Goal: Task Accomplishment & Management: Manage account settings

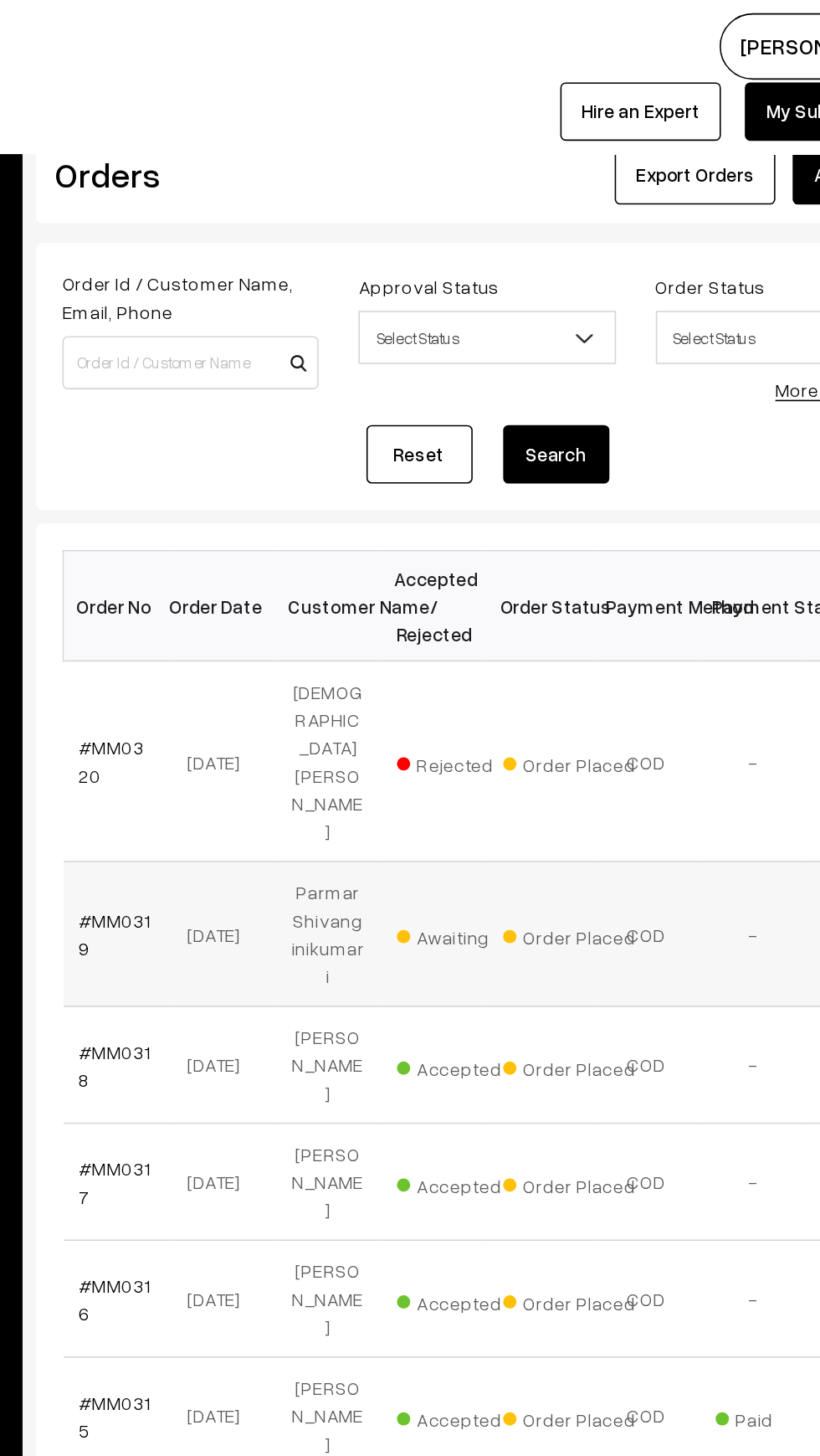
click at [369, 543] on td "[DATE]" at bounding box center [351, 589] width 67 height 92
click at [389, 543] on td "Parmar Shivanginikumari" at bounding box center [418, 589] width 67 height 92
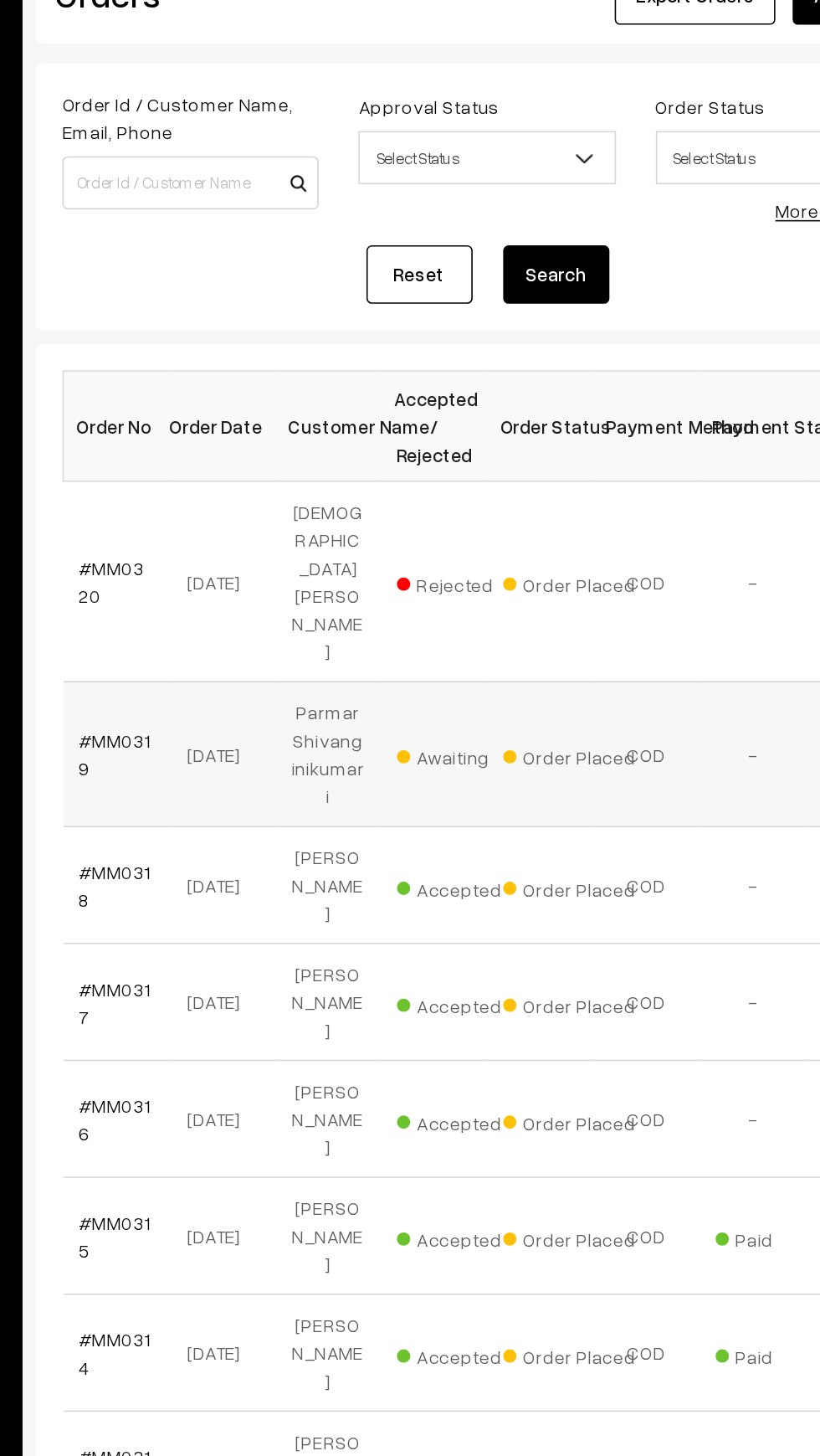
click at [416, 543] on td "Parmar Shivanginikumari" at bounding box center [418, 589] width 67 height 92
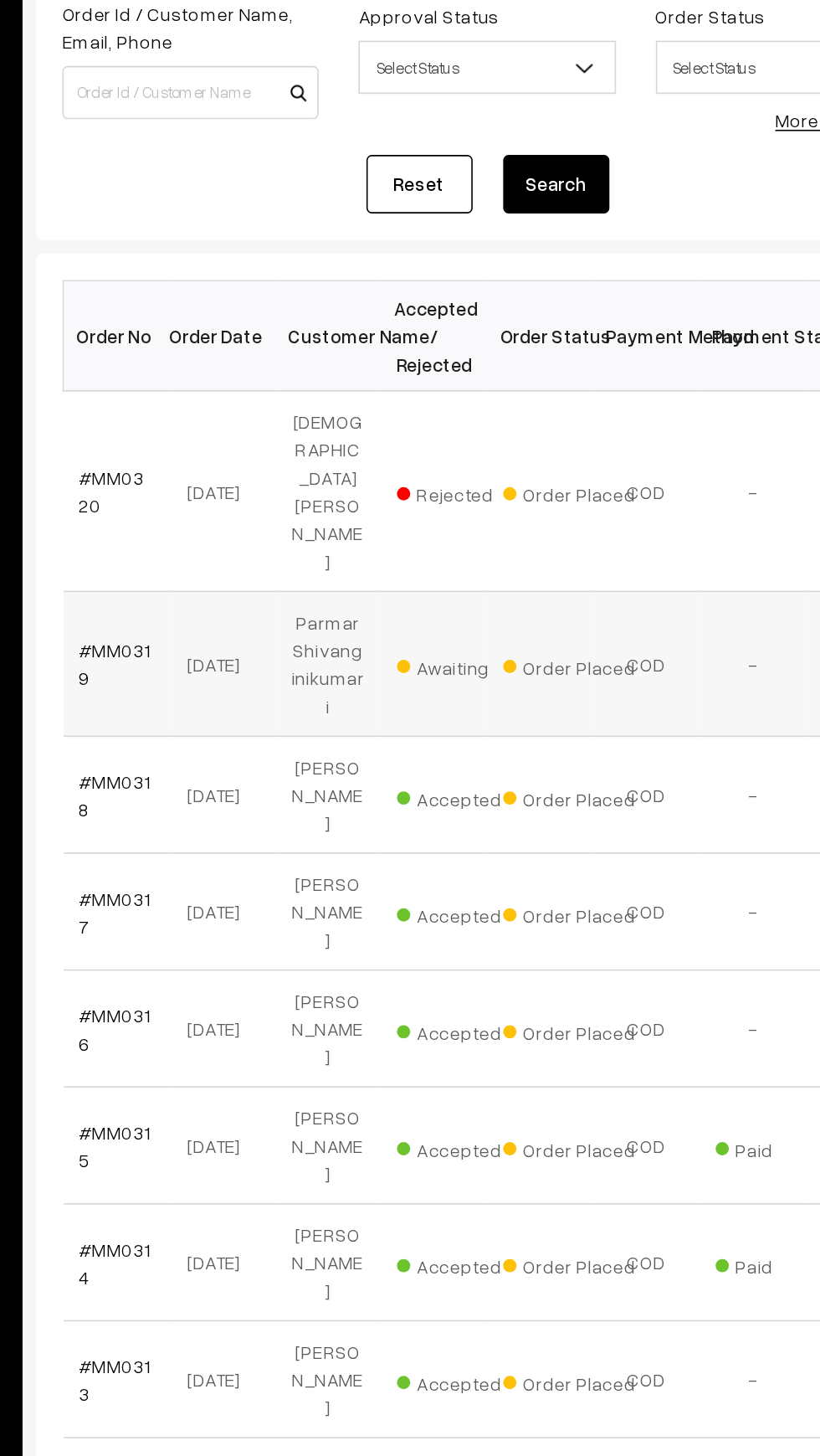
click at [288, 543] on td "#MM0319" at bounding box center [285, 589] width 67 height 92
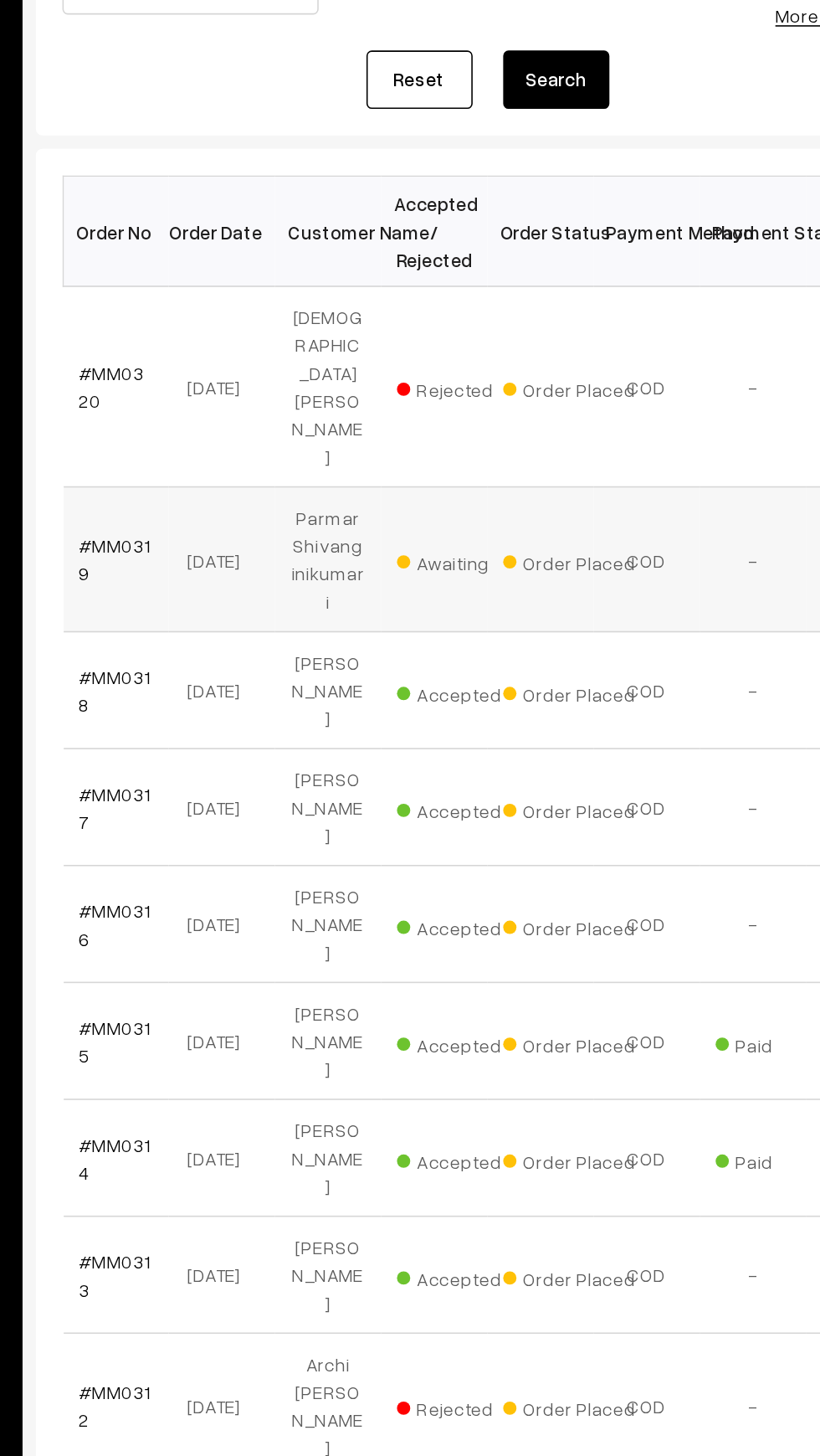
click at [411, 543] on td "Parmar Shivanginikumari" at bounding box center [418, 589] width 67 height 92
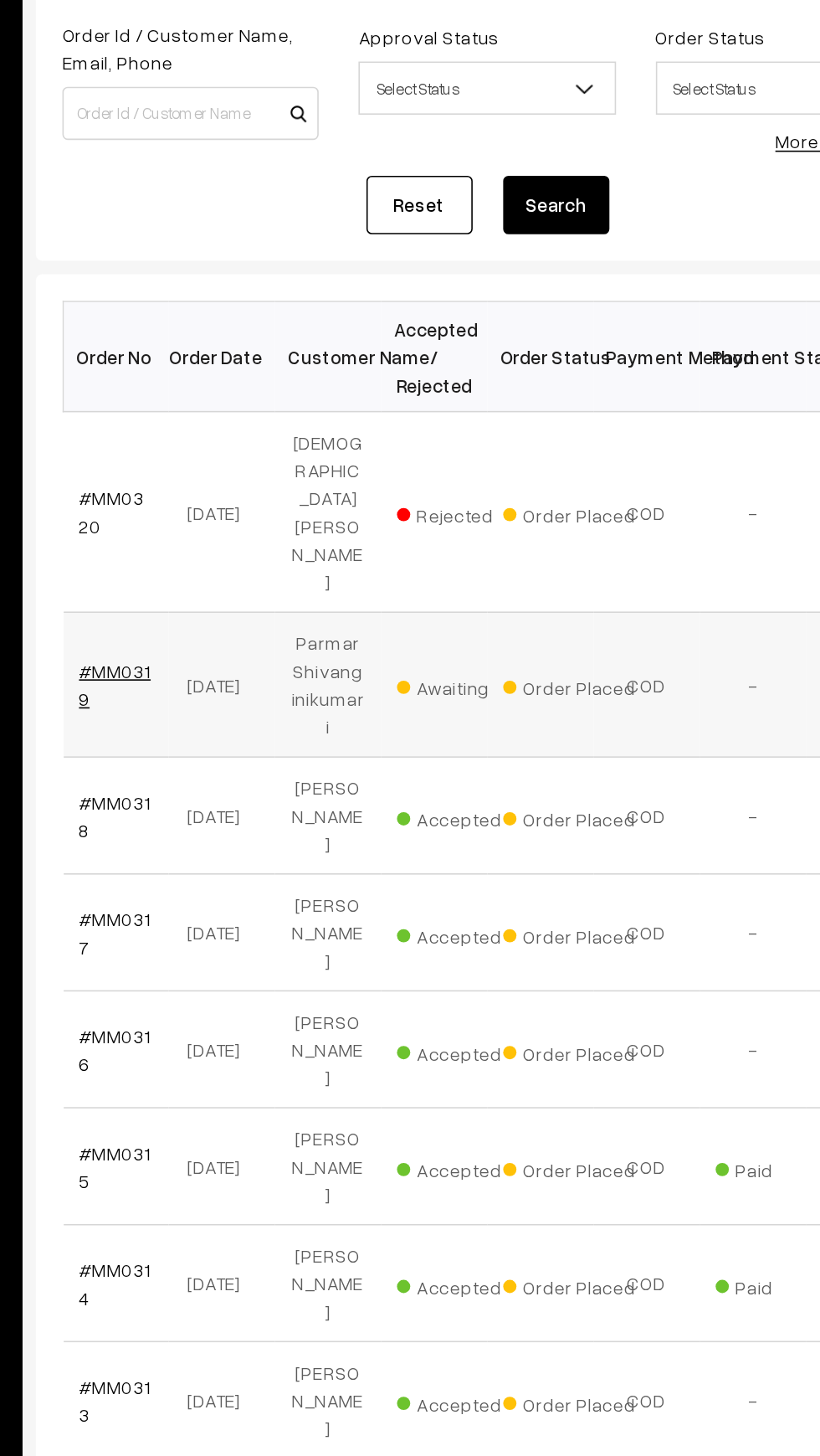
click at [272, 572] on link "#MM0319" at bounding box center [285, 588] width 45 height 32
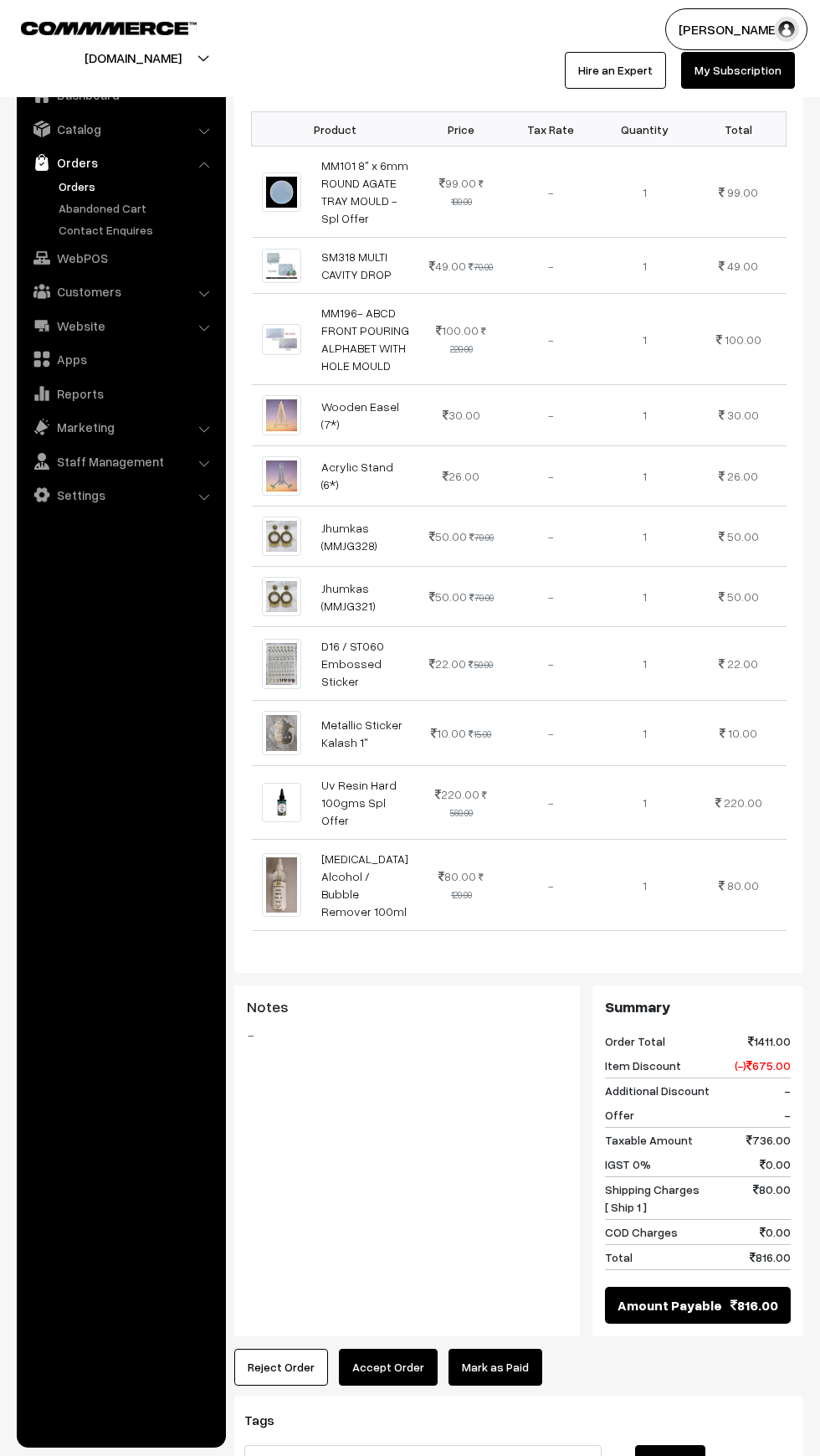
scroll to position [639, 0]
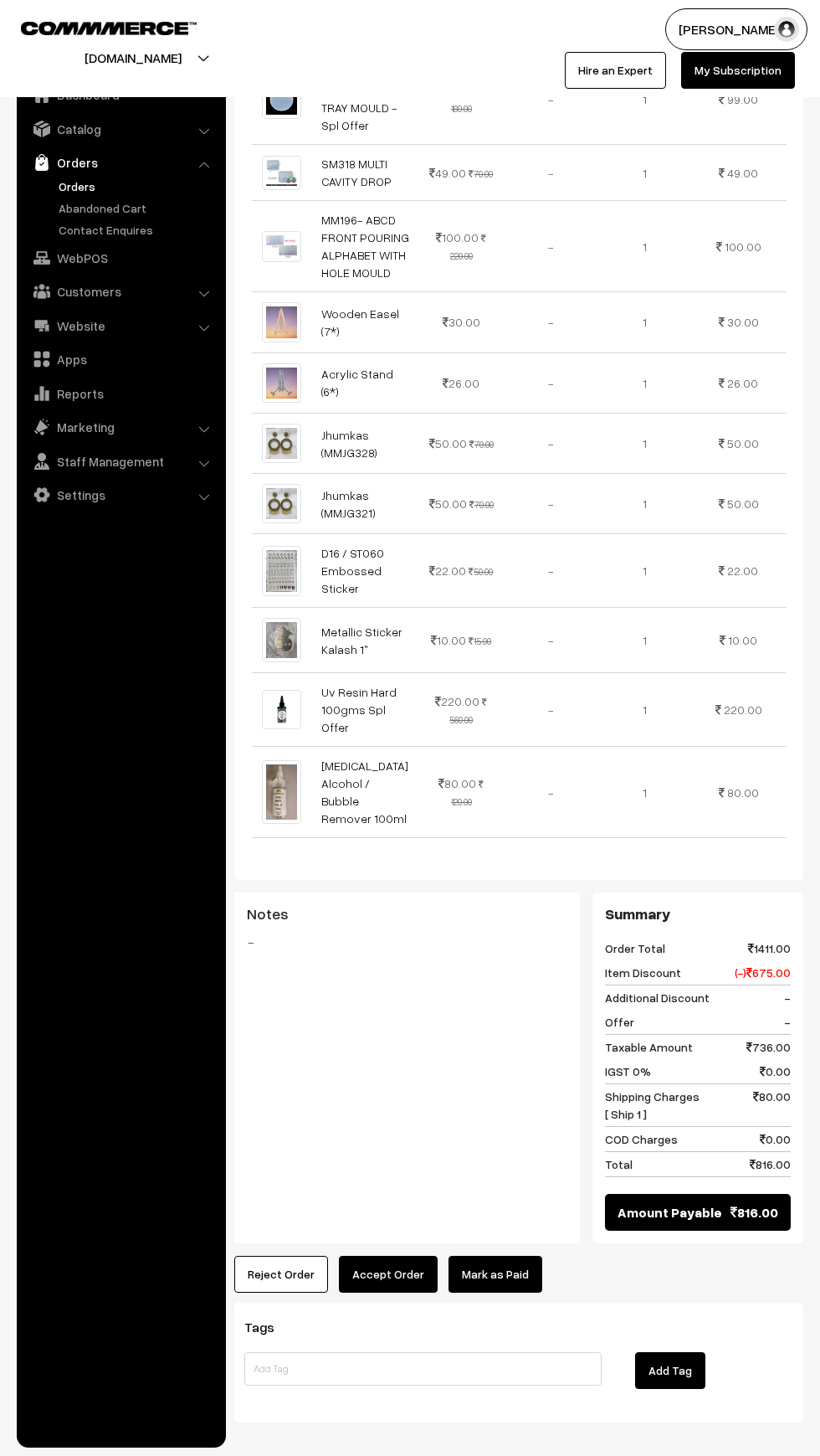
click at [271, 1255] on button "Reject Order" at bounding box center [281, 1274] width 94 height 37
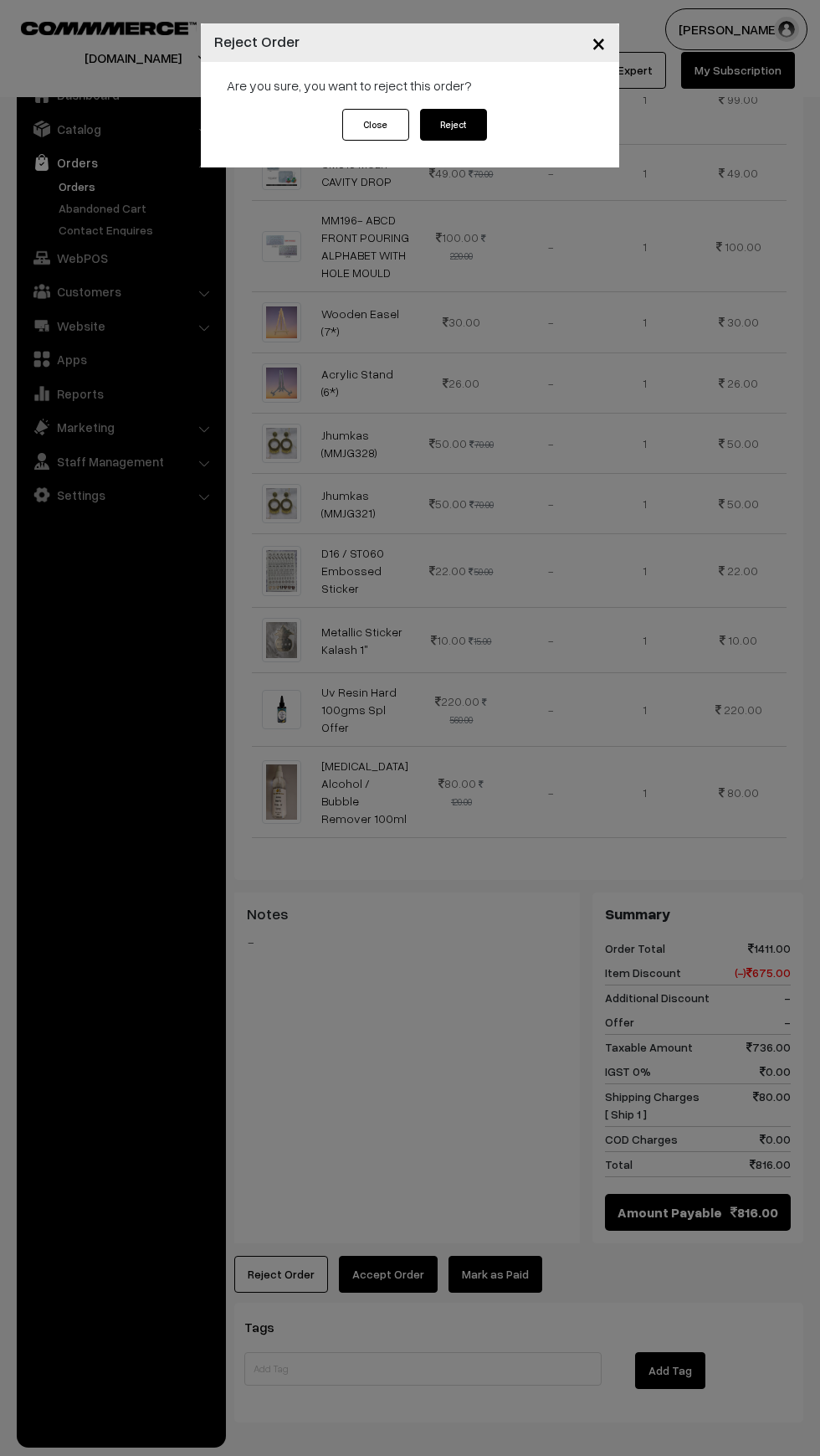
click at [469, 132] on button "Reject" at bounding box center [453, 124] width 67 height 32
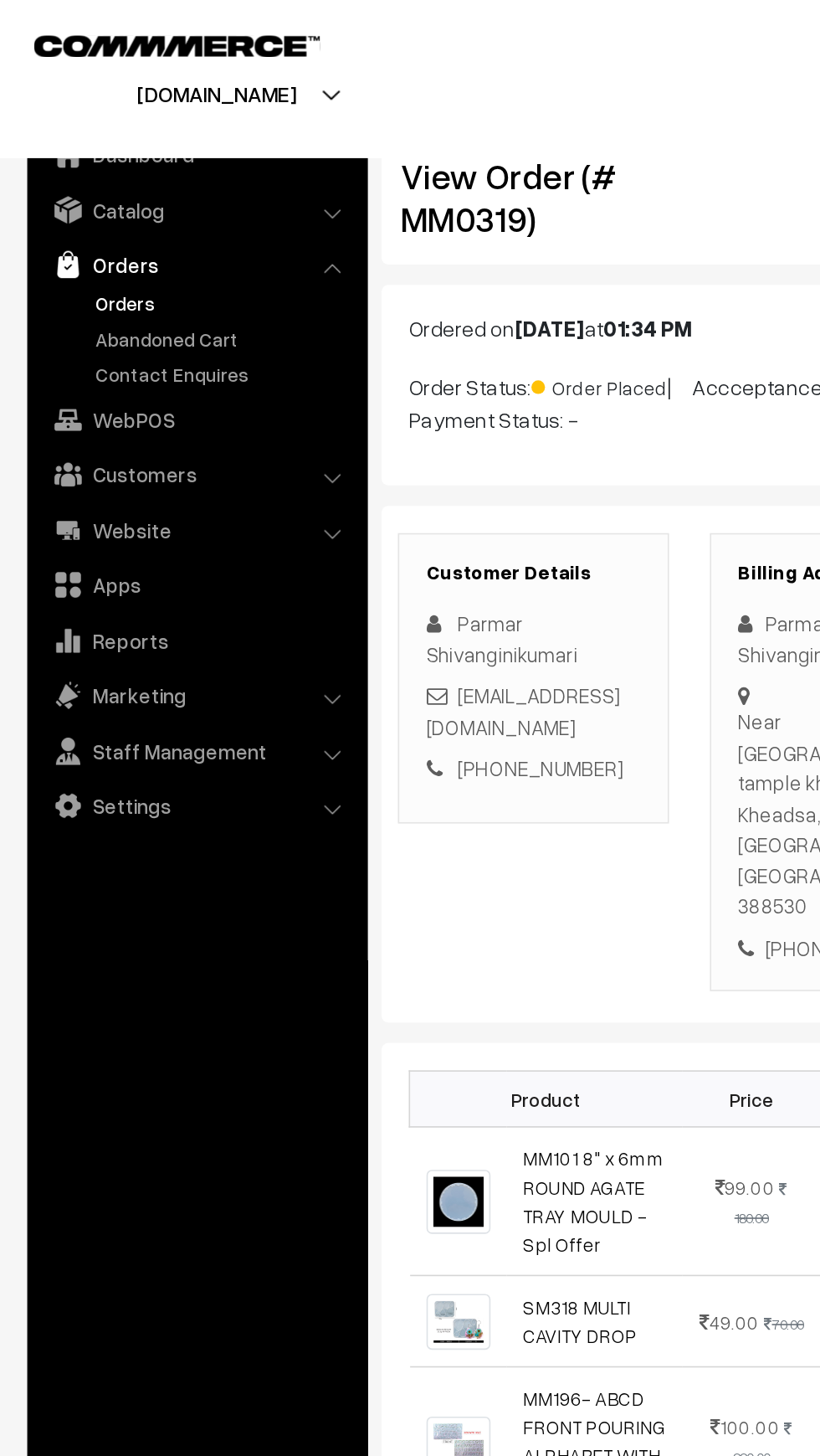
click at [67, 186] on link "Orders" at bounding box center [137, 186] width 166 height 17
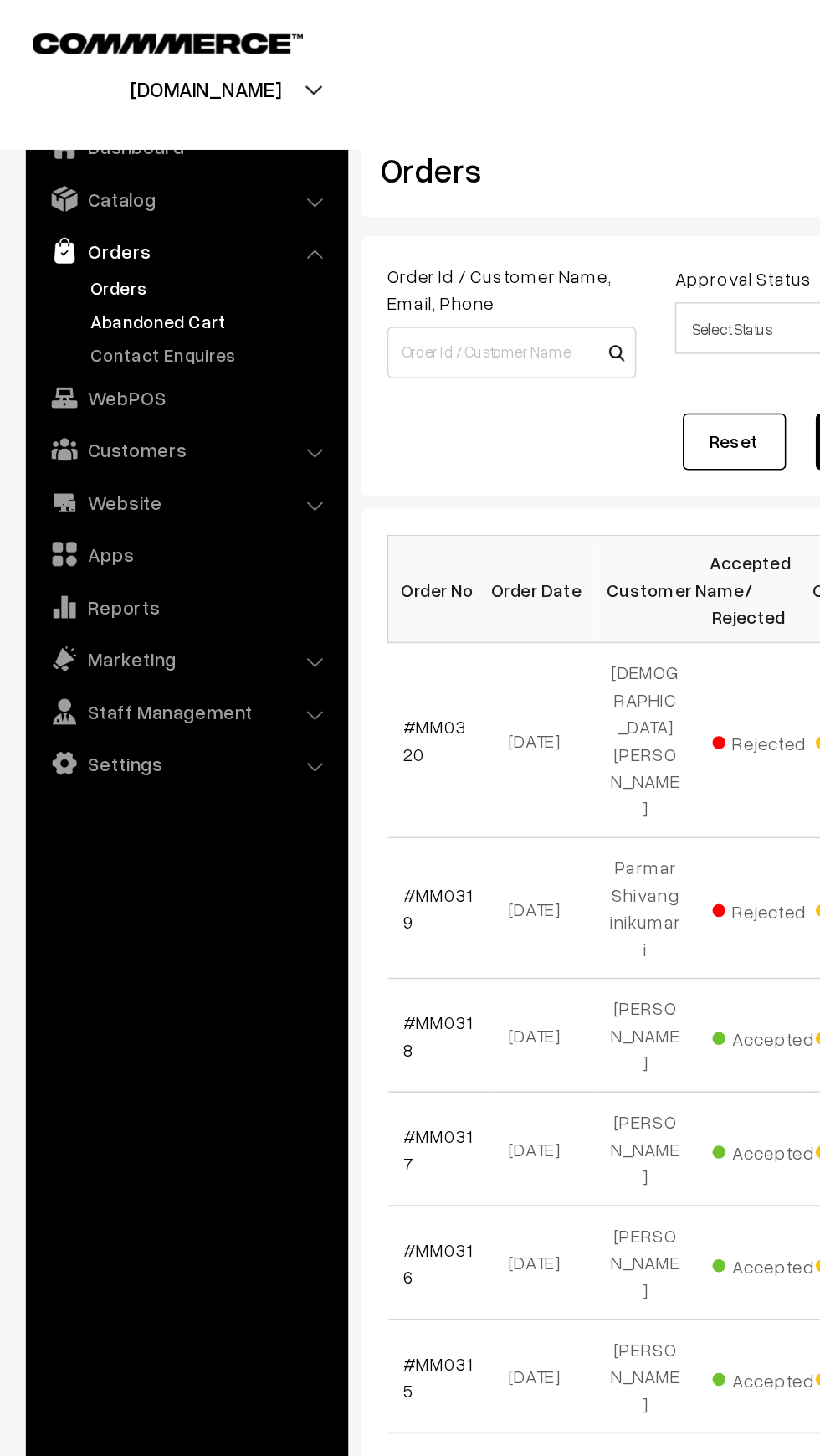
click at [59, 206] on link "Abandoned Cart" at bounding box center [137, 207] width 166 height 17
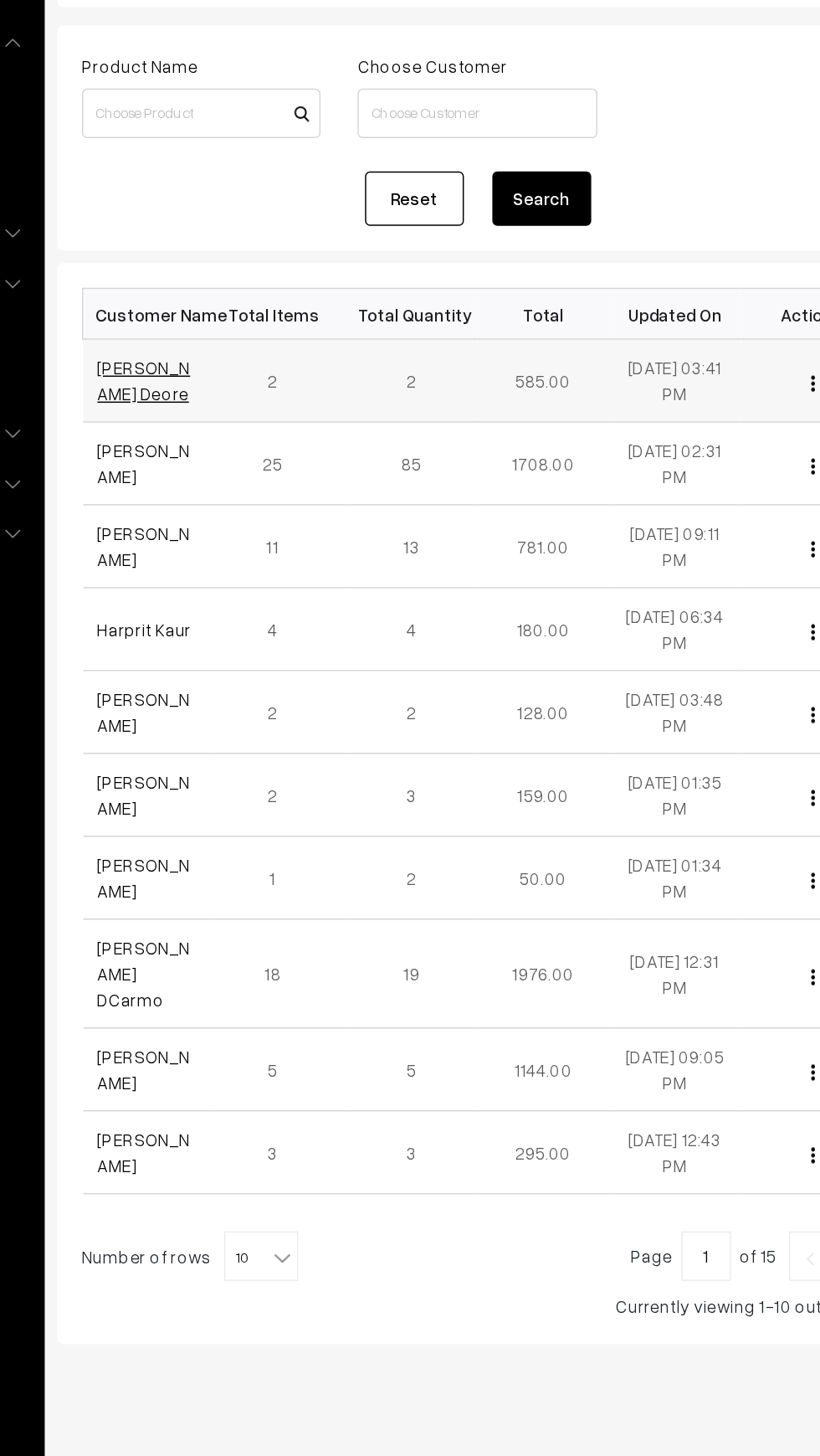
click at [270, 396] on link "[PERSON_NAME] Deore" at bounding box center [293, 393] width 63 height 32
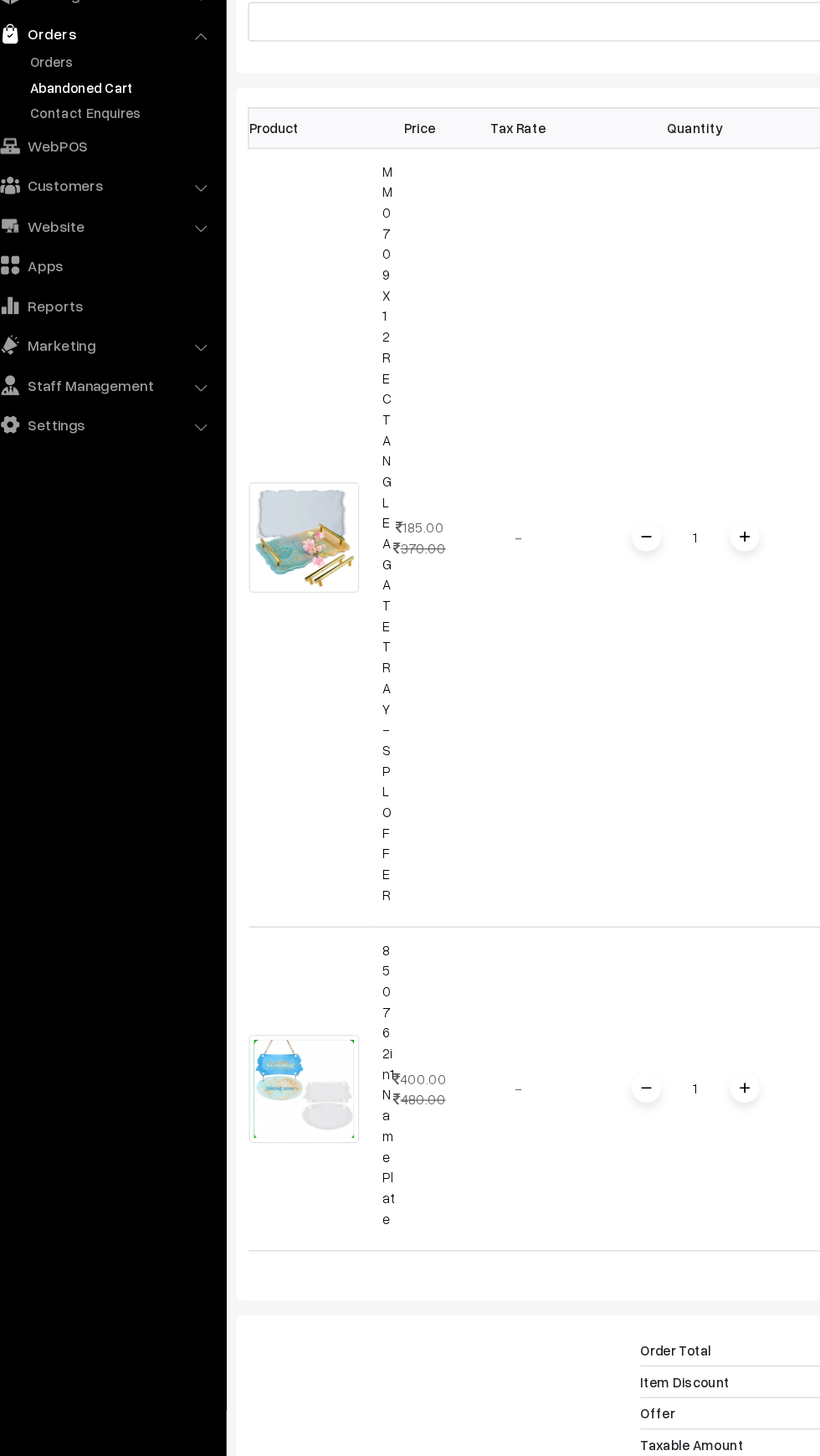
scroll to position [352, 0]
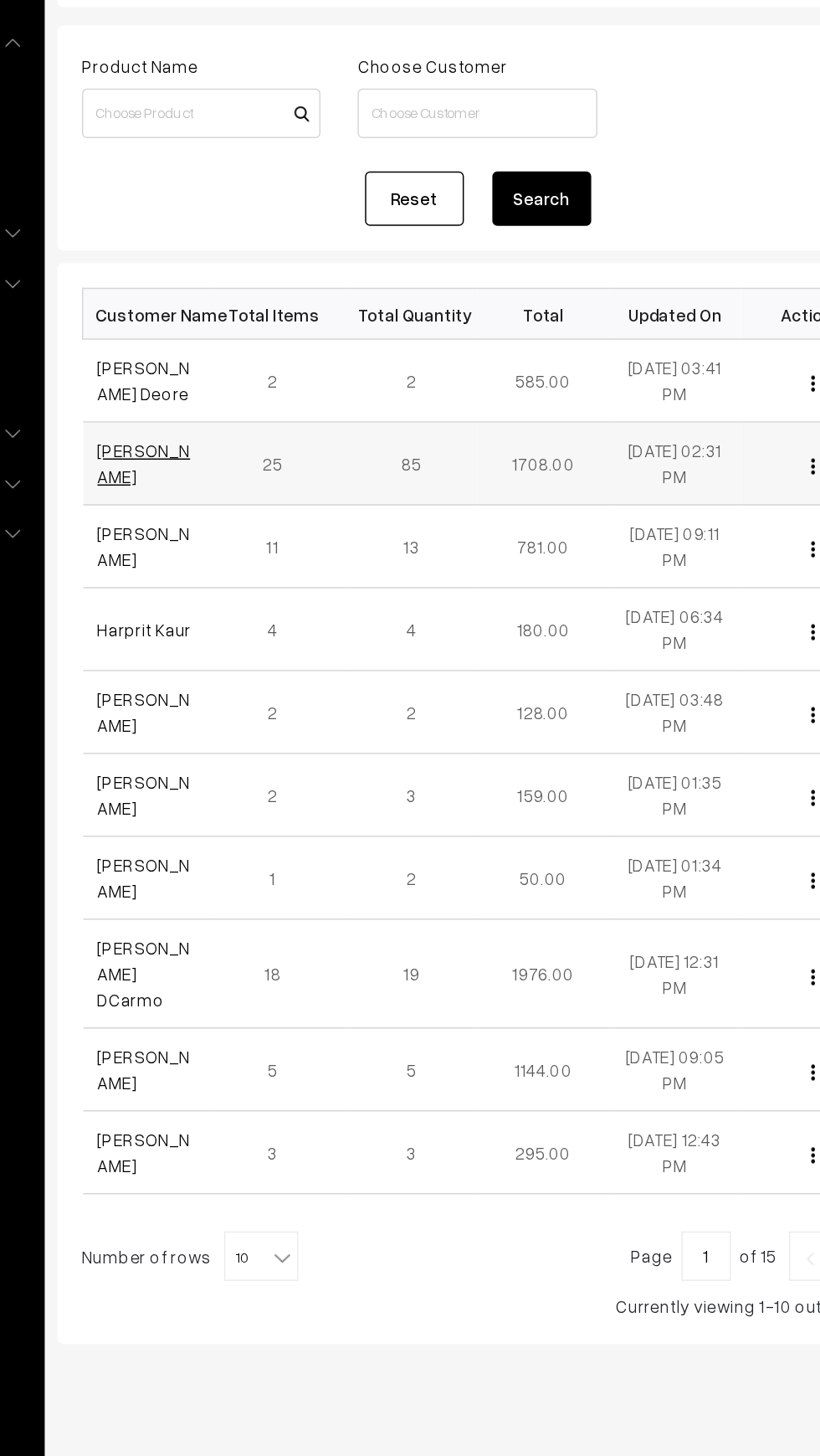
click at [275, 454] on link "[PERSON_NAME]" at bounding box center [293, 449] width 63 height 32
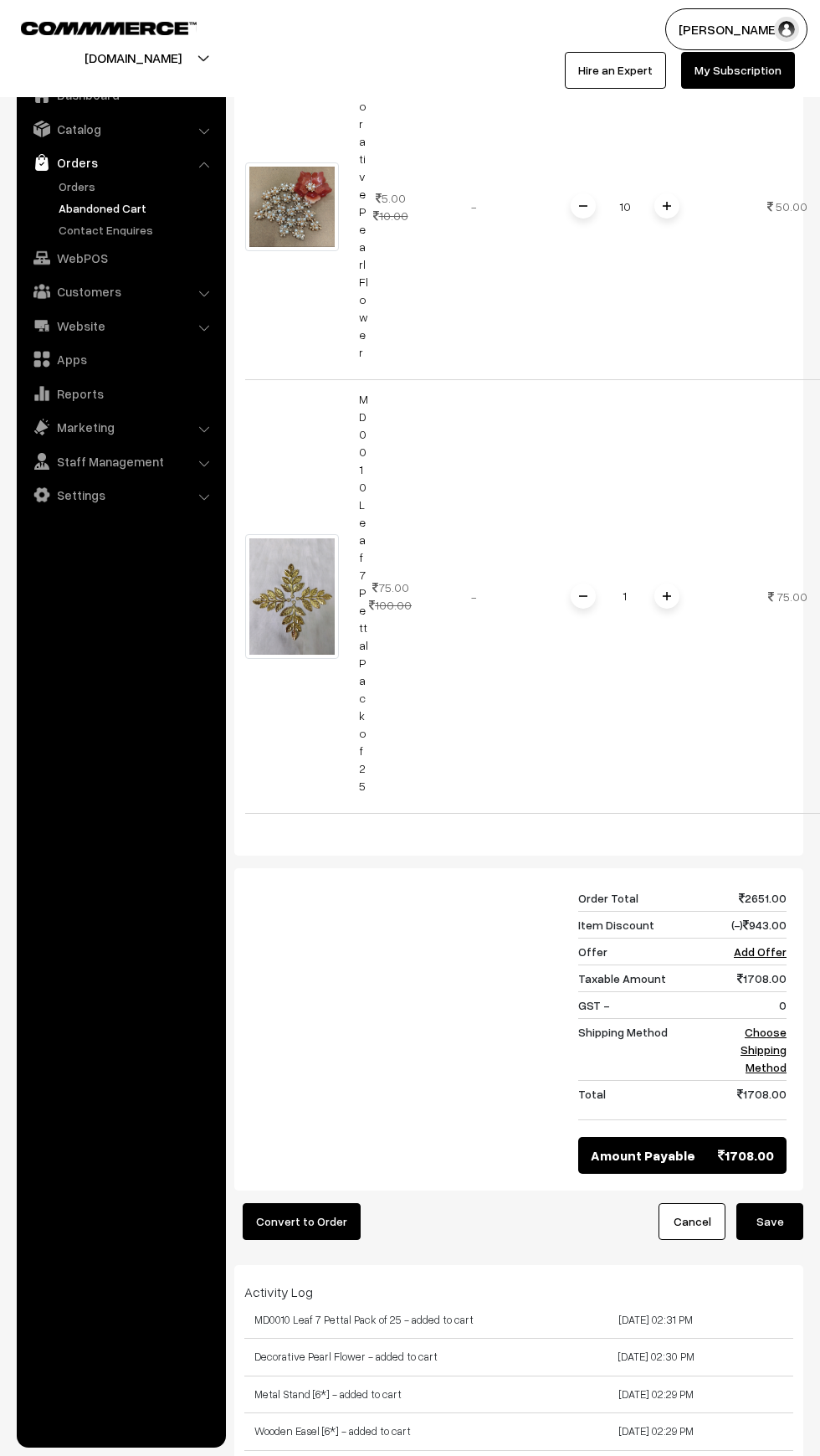
scroll to position [9475, 0]
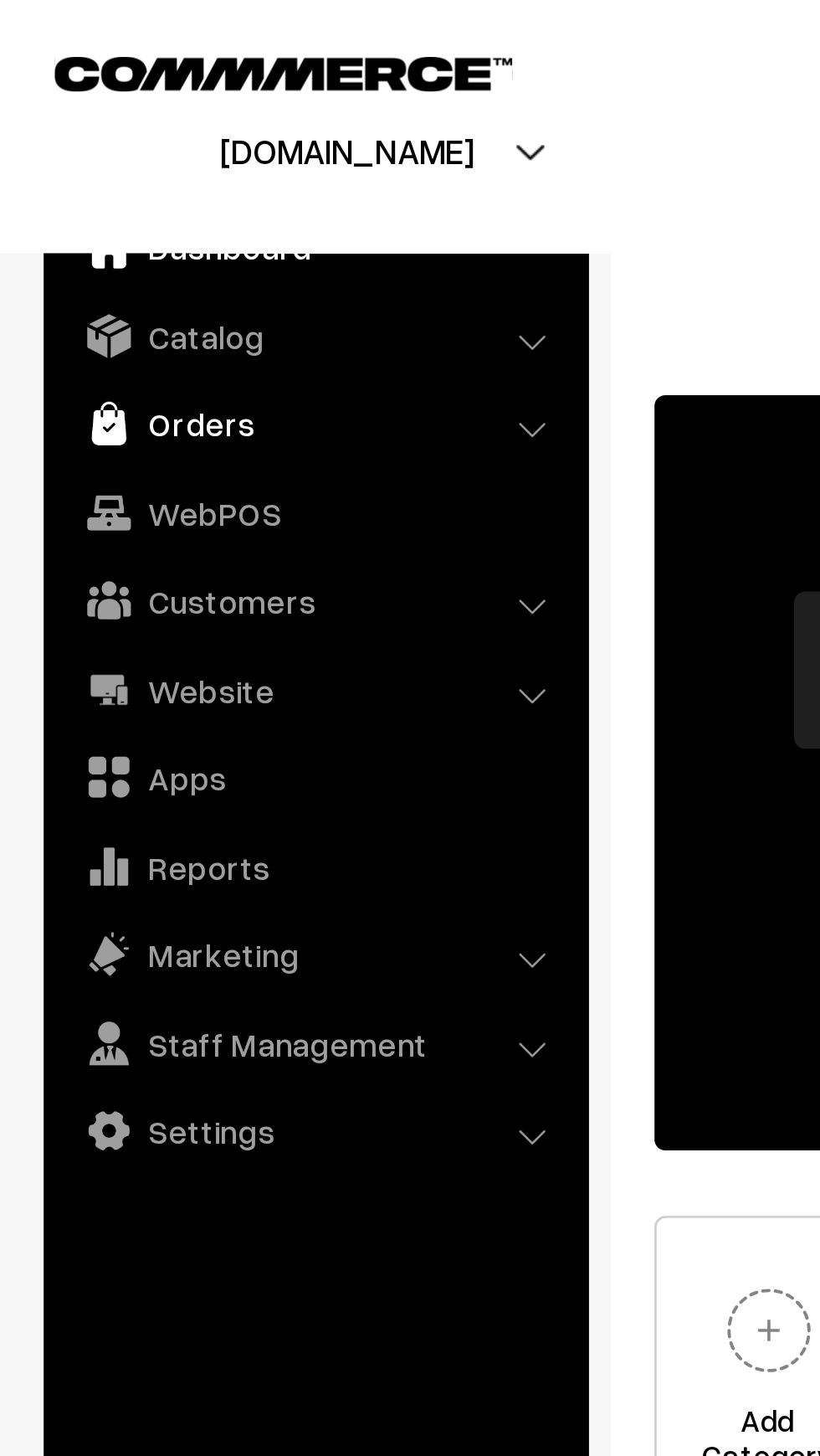
click at [54, 161] on link "Orders" at bounding box center [121, 162] width 199 height 30
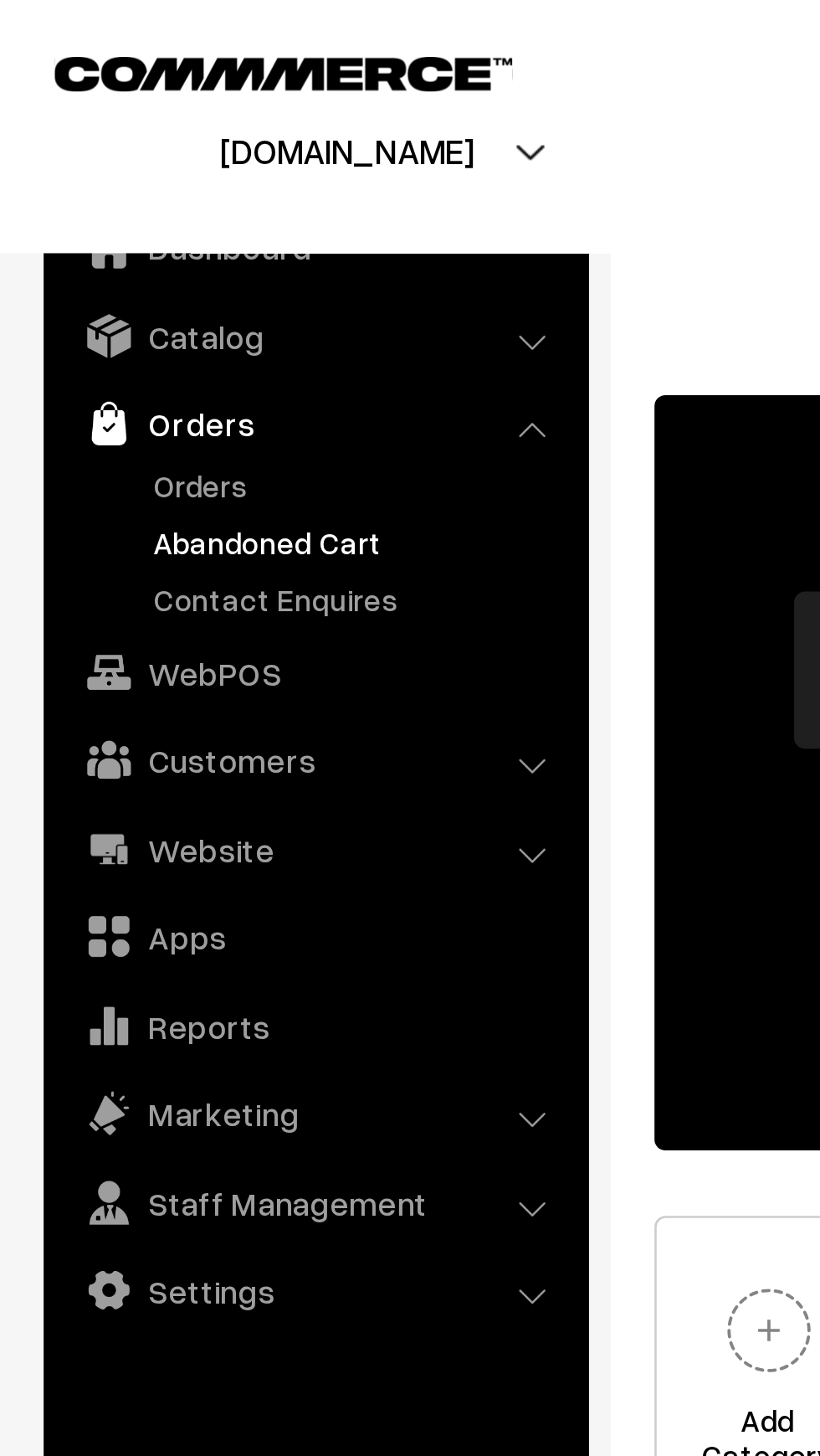
click at [75, 208] on link "Abandoned Cart" at bounding box center [137, 207] width 166 height 17
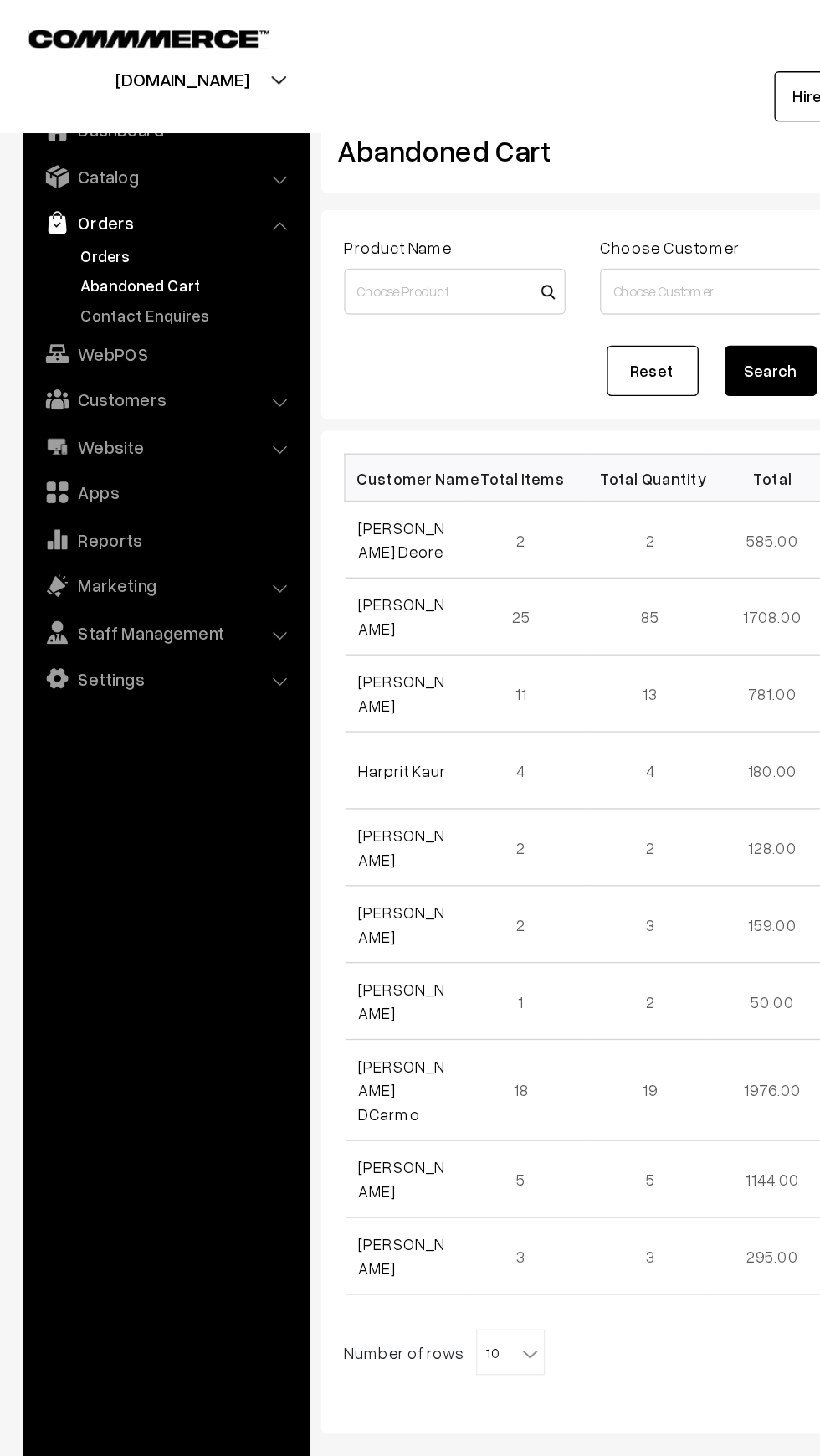
click at [59, 186] on link "Orders" at bounding box center [137, 186] width 166 height 17
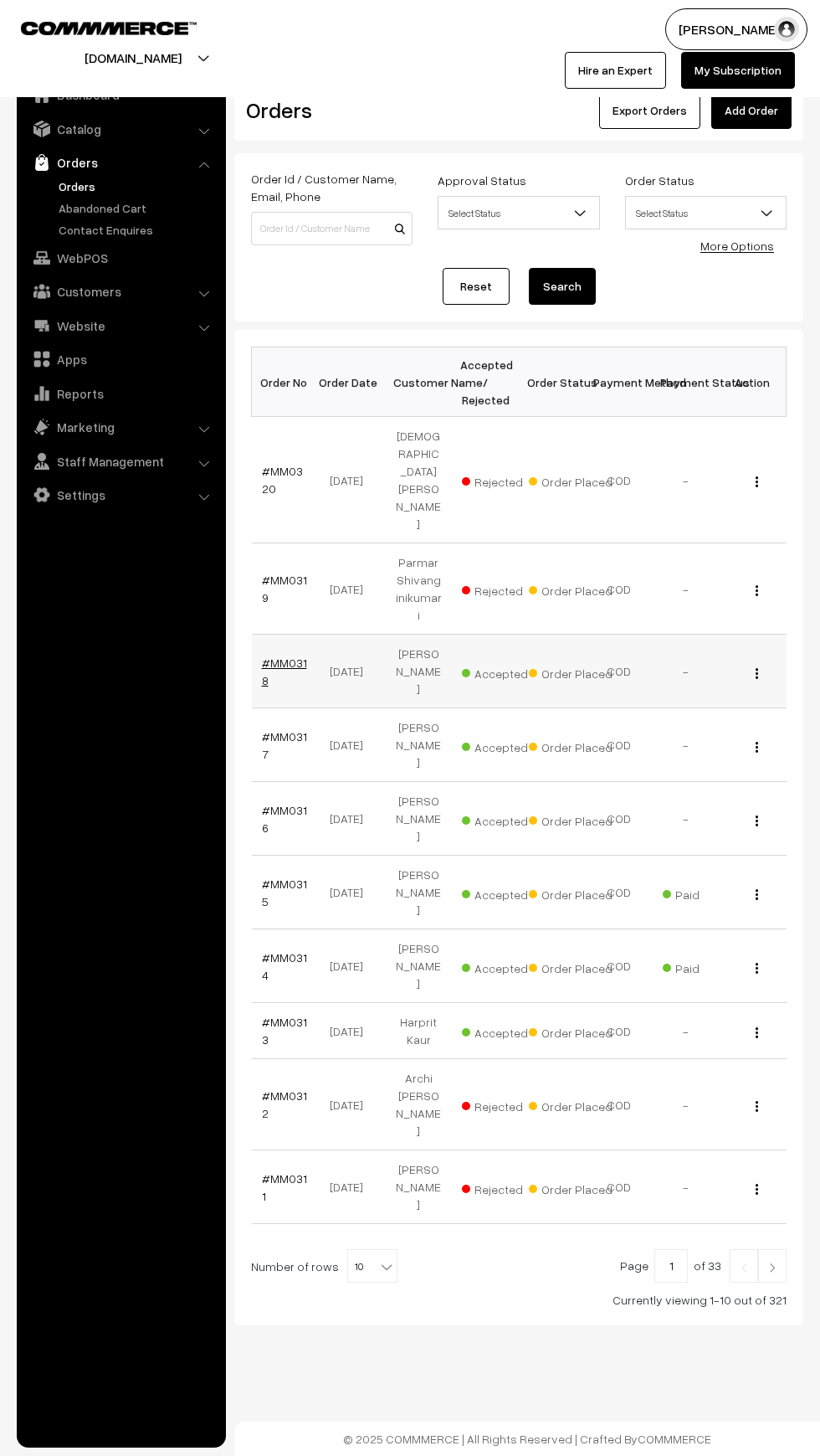
click at [282, 655] on link "#MM0318" at bounding box center [285, 671] width 45 height 32
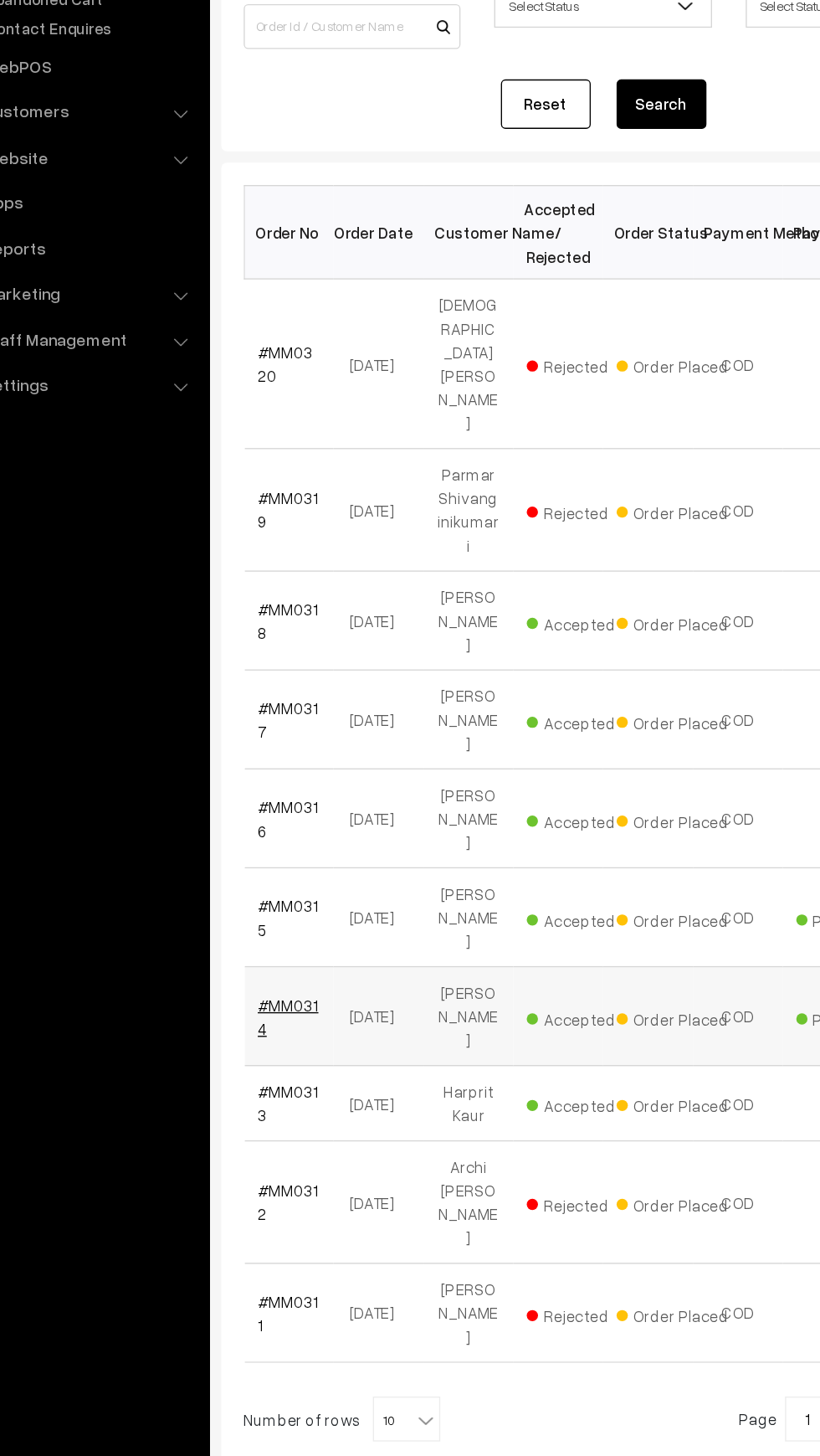
click at [276, 950] on link "#MM0314" at bounding box center [285, 966] width 45 height 32
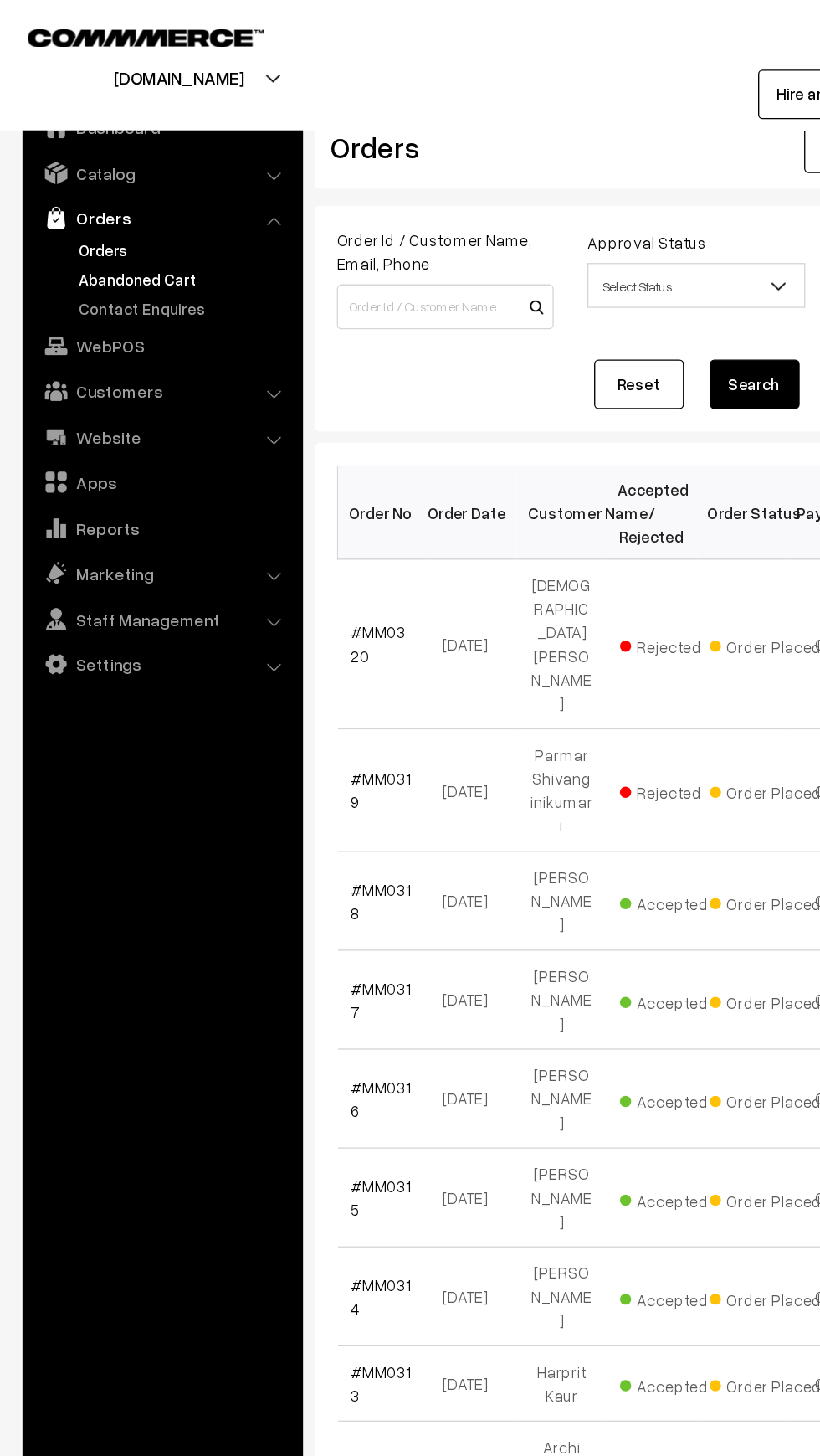
click at [57, 207] on link "Abandoned Cart" at bounding box center [137, 207] width 166 height 17
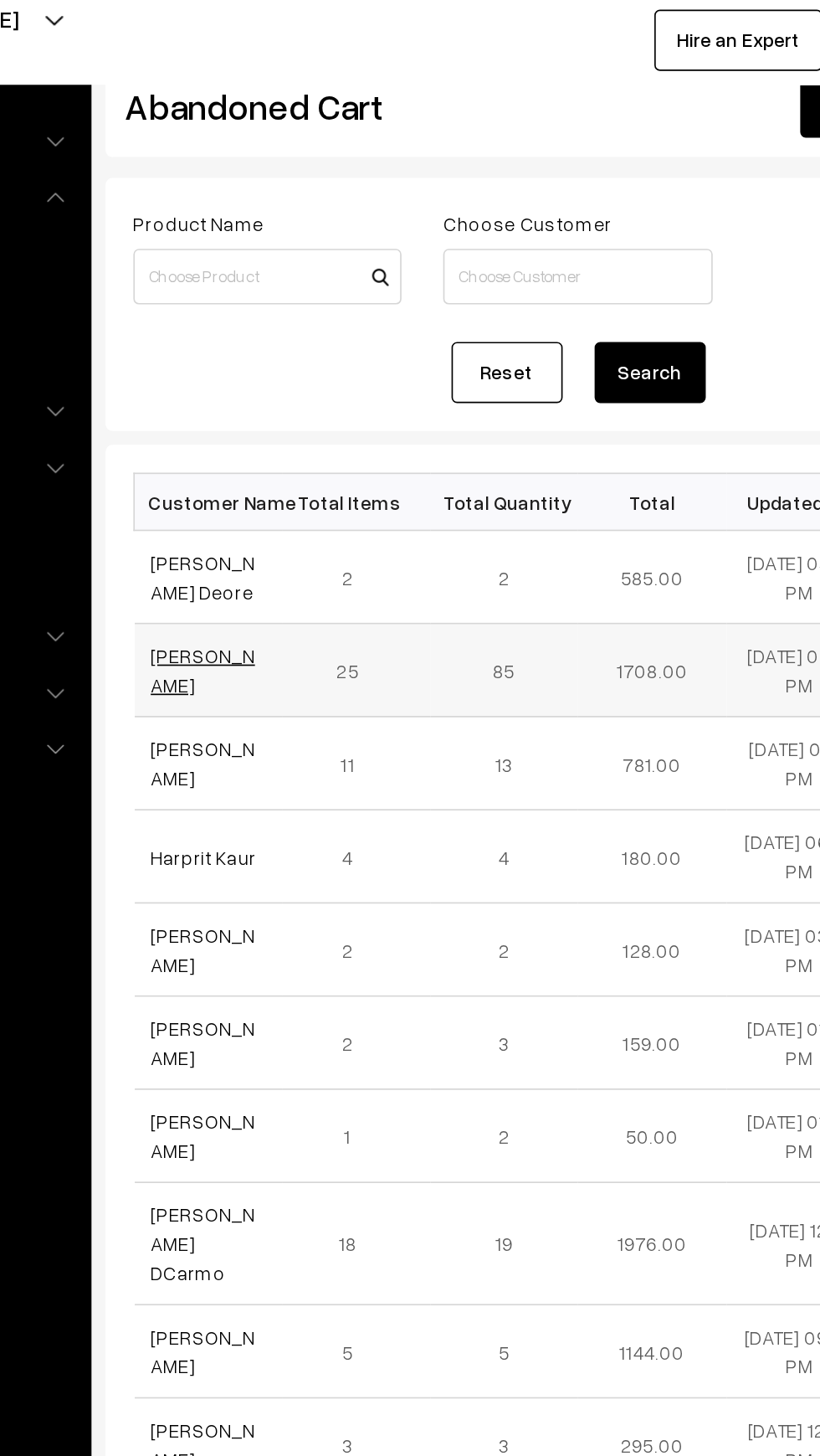
click at [272, 452] on link "Gulnaz Patel" at bounding box center [293, 449] width 63 height 32
